Goal: Check status: Check status

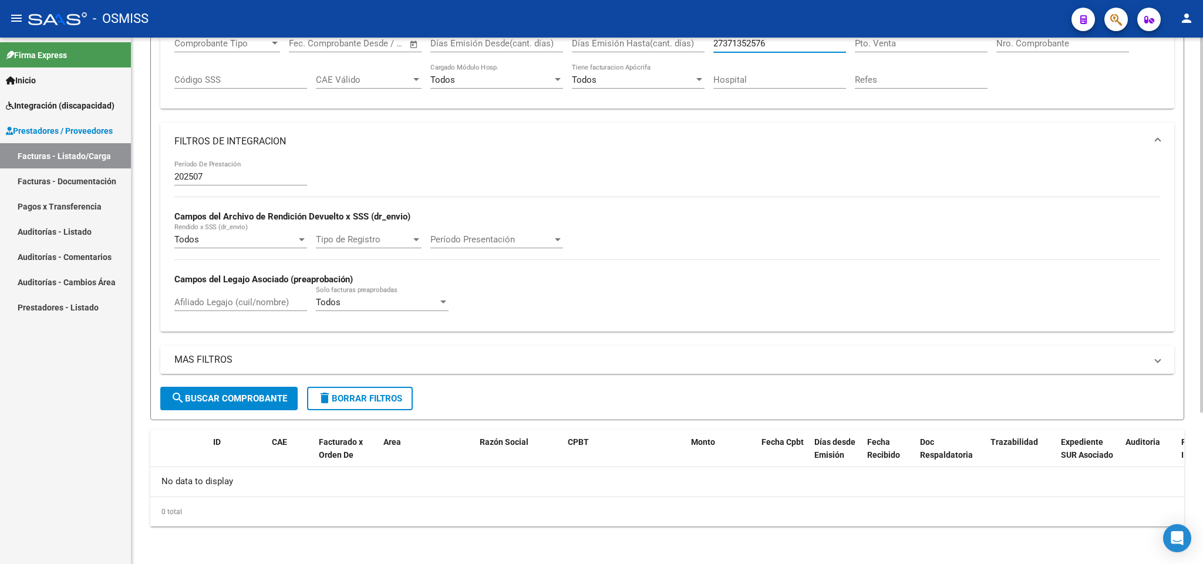
scroll to position [36, 0]
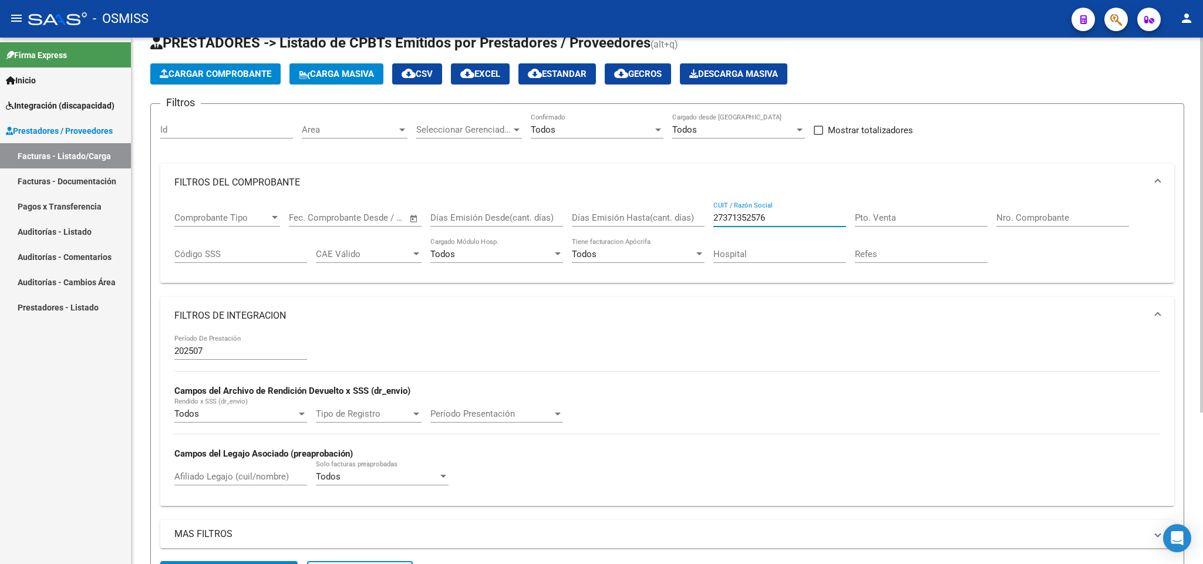
drag, startPoint x: 791, startPoint y: 222, endPoint x: 656, endPoint y: 220, distance: 135.0
click at [656, 220] on div "Comprobante Tipo Comprobante Tipo Fecha inicio – Fecha fin Fec. Comprobante Des…" at bounding box center [666, 237] width 985 height 73
click at [220, 349] on input "202507" at bounding box center [240, 351] width 133 height 11
type input "202507"
click at [1024, 219] on input "Nro. Comprobante" at bounding box center [1062, 217] width 133 height 11
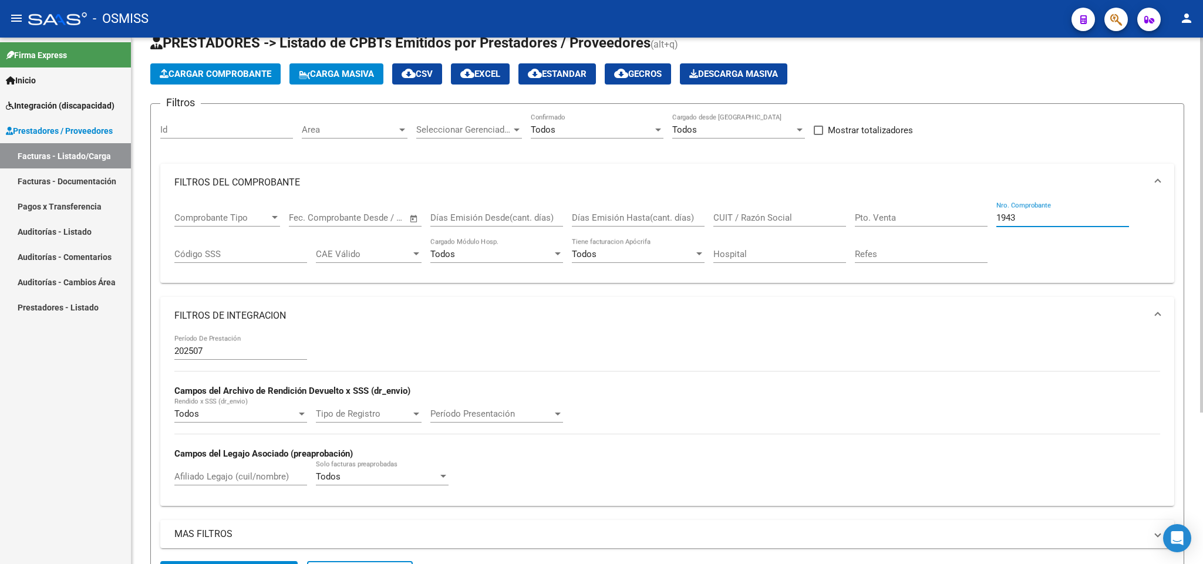
scroll to position [212, 0]
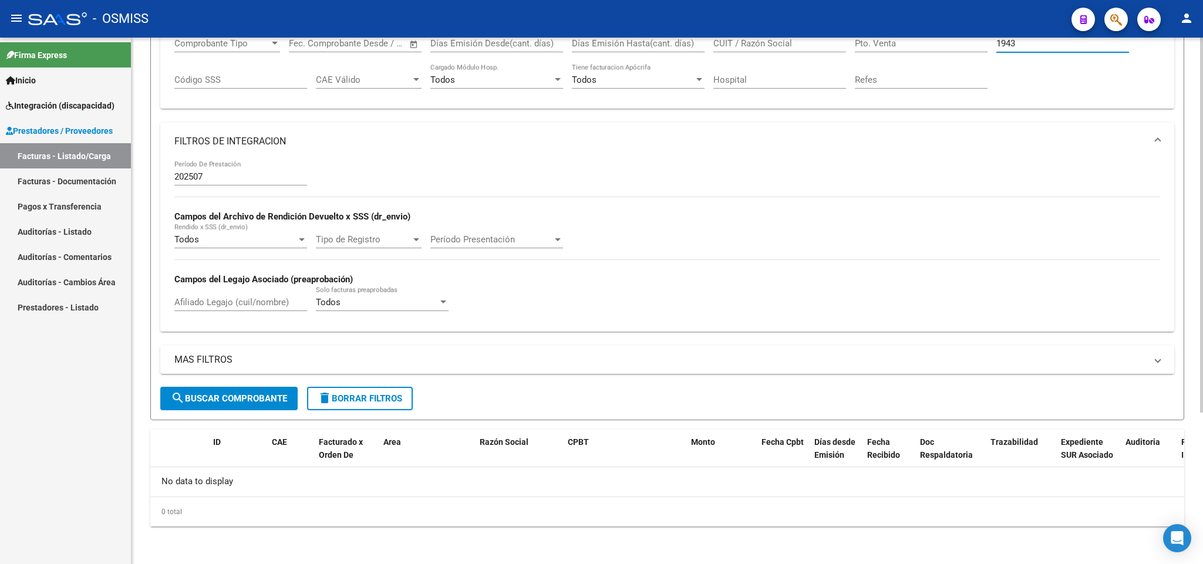
type input "1943"
click at [279, 398] on span "search Buscar Comprobante" at bounding box center [229, 398] width 116 height 11
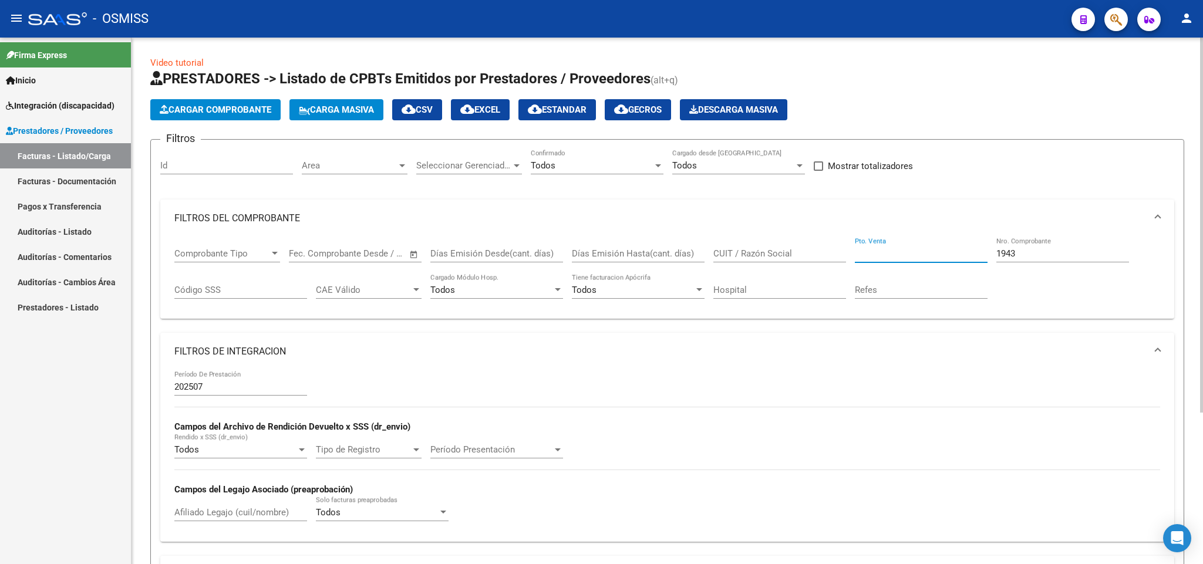
click at [884, 251] on input "Pto. Venta" at bounding box center [921, 253] width 133 height 11
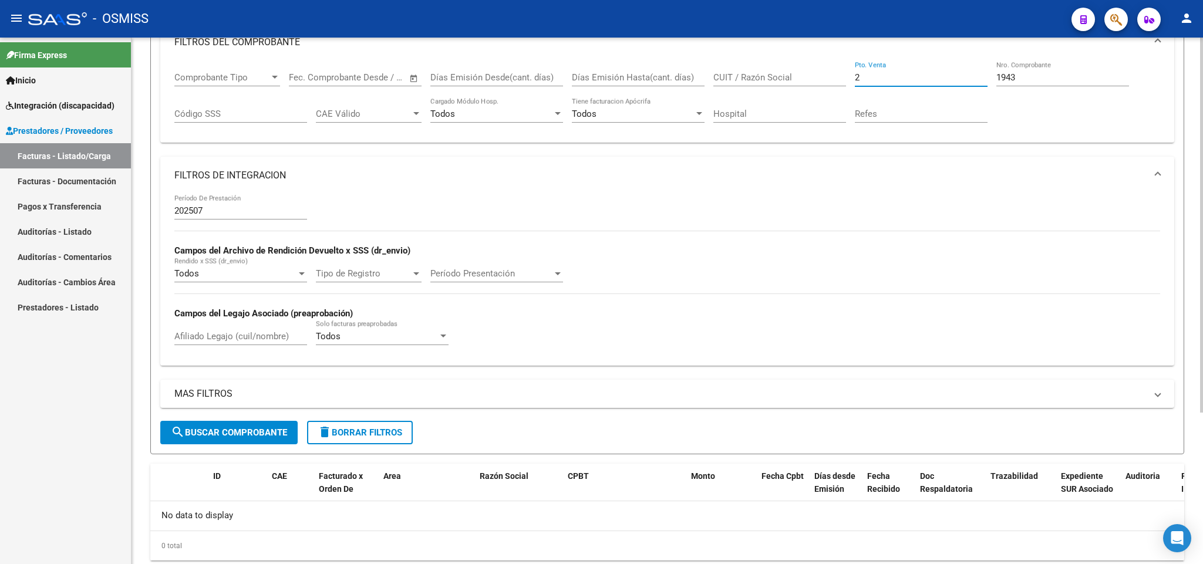
type input "2"
click at [767, 22] on div "- OSMISS" at bounding box center [545, 19] width 1034 height 26
